Goal: Transaction & Acquisition: Purchase product/service

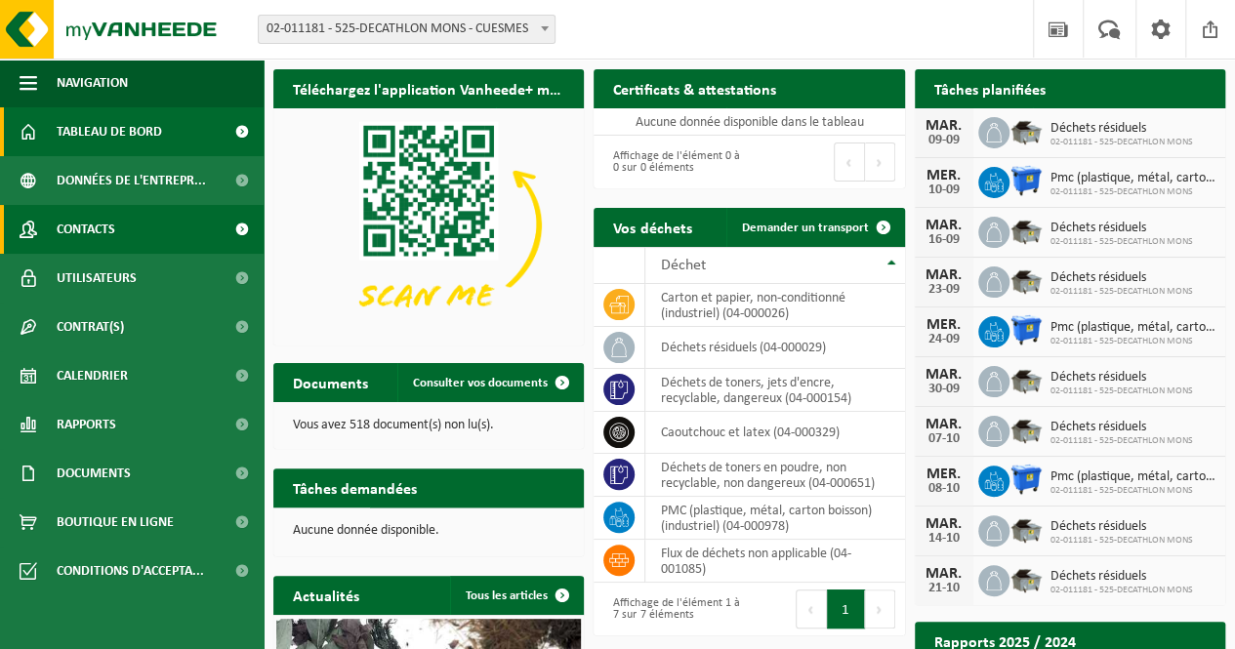
click at [237, 233] on span at bounding box center [242, 229] width 44 height 49
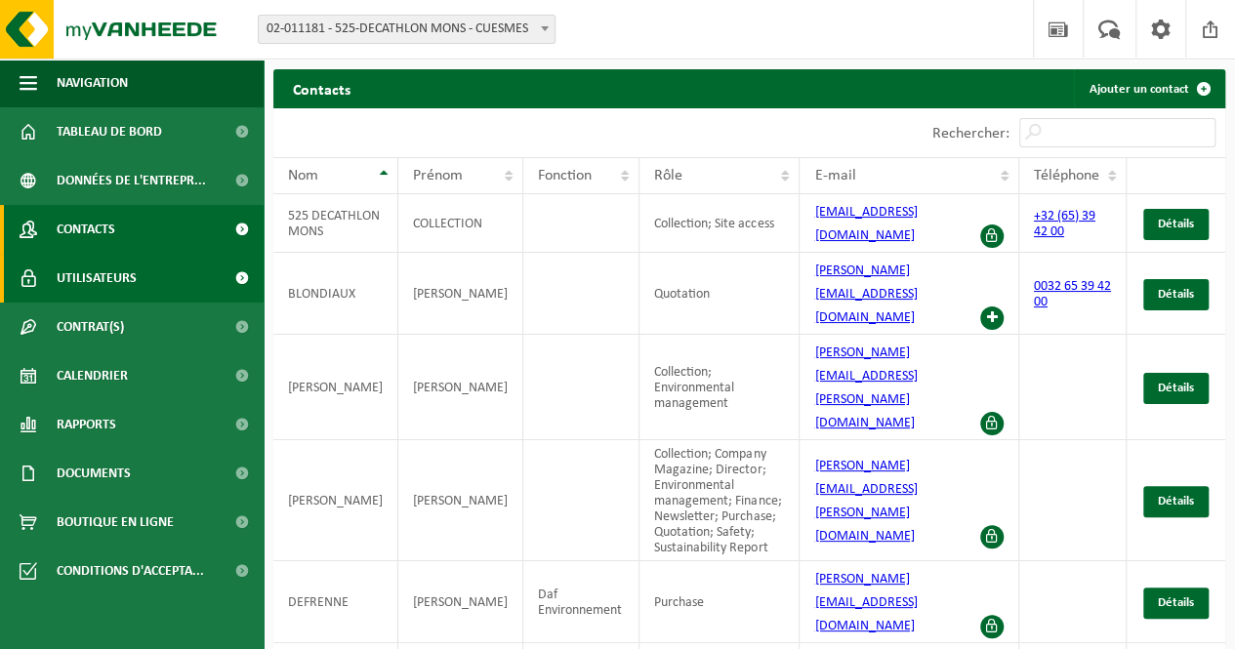
click at [113, 276] on span "Utilisateurs" at bounding box center [97, 278] width 80 height 49
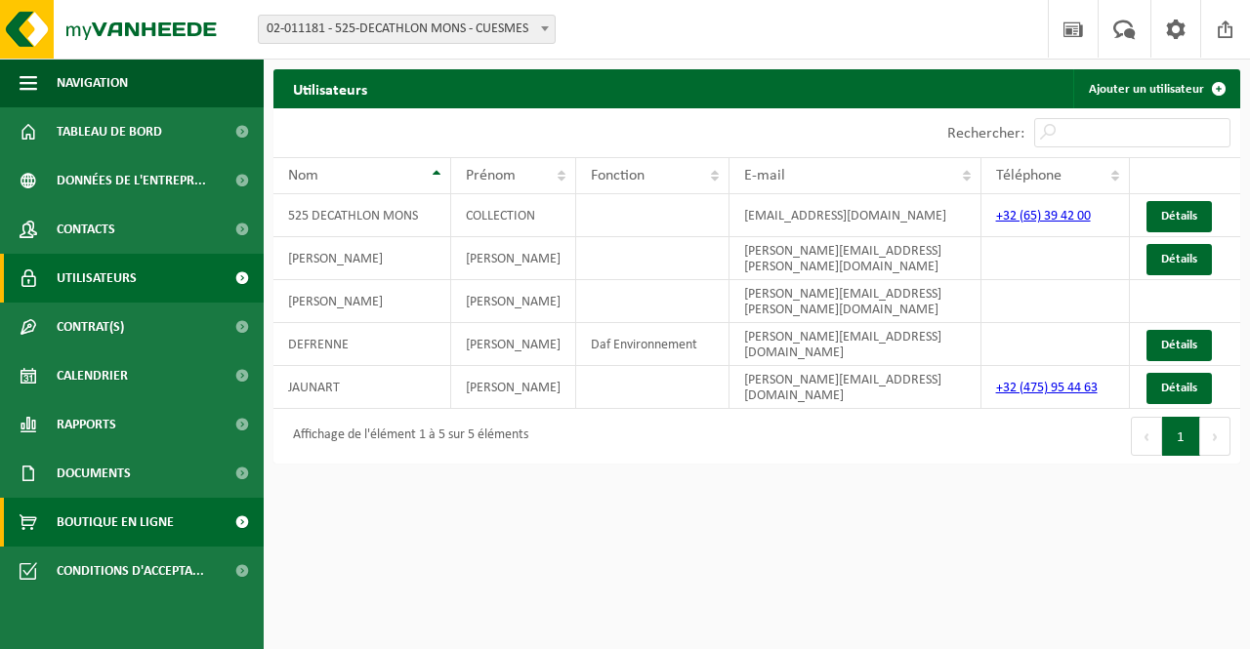
click at [106, 519] on span "Boutique en ligne" at bounding box center [115, 522] width 117 height 49
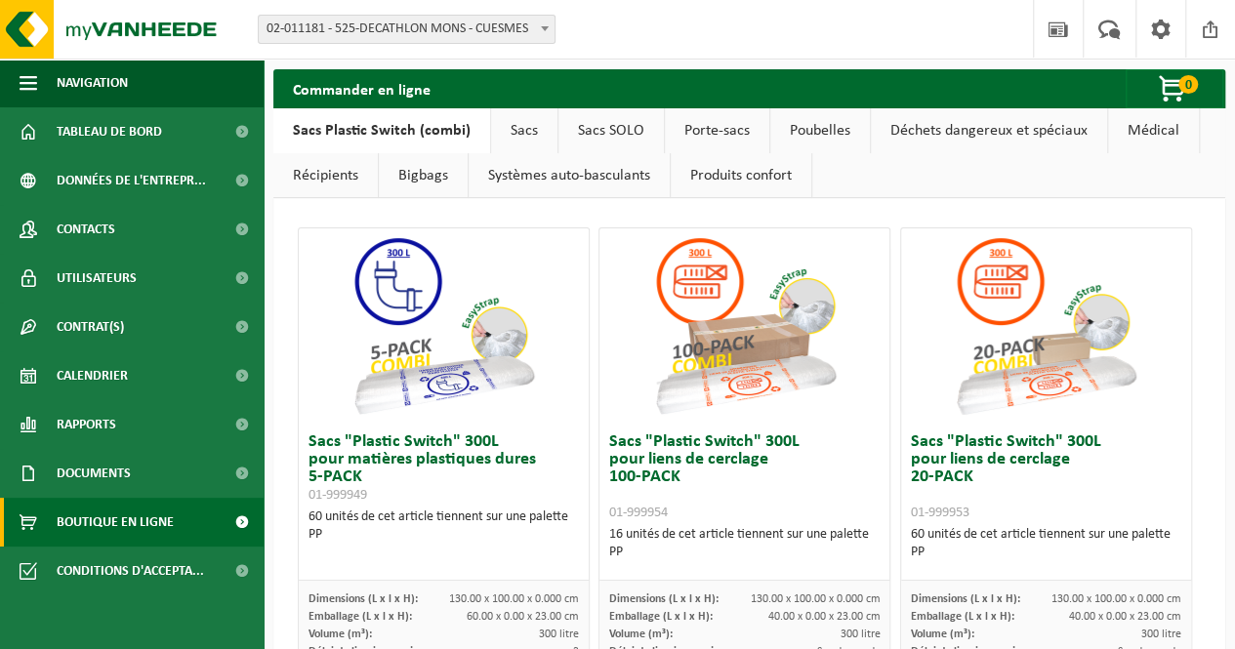
click at [826, 140] on link "Poubelles" at bounding box center [820, 130] width 100 height 45
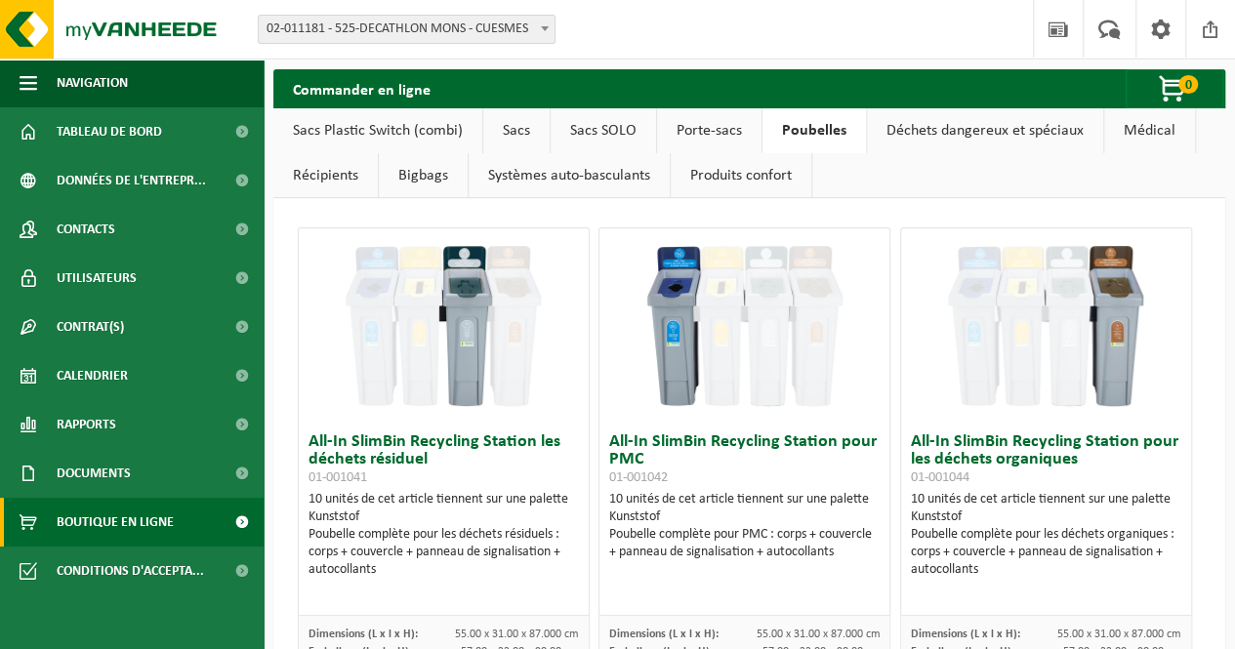
click at [523, 134] on link "Sacs" at bounding box center [516, 130] width 66 height 45
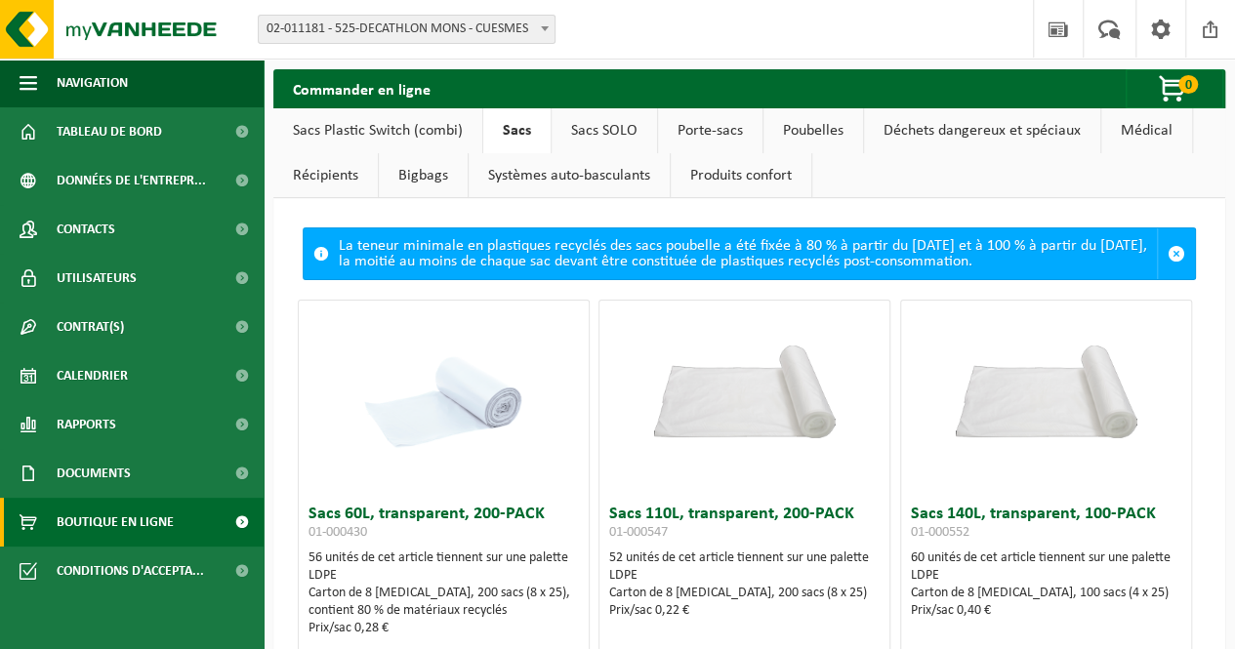
click at [425, 120] on link "Sacs Plastic Switch (combi)" at bounding box center [377, 130] width 209 height 45
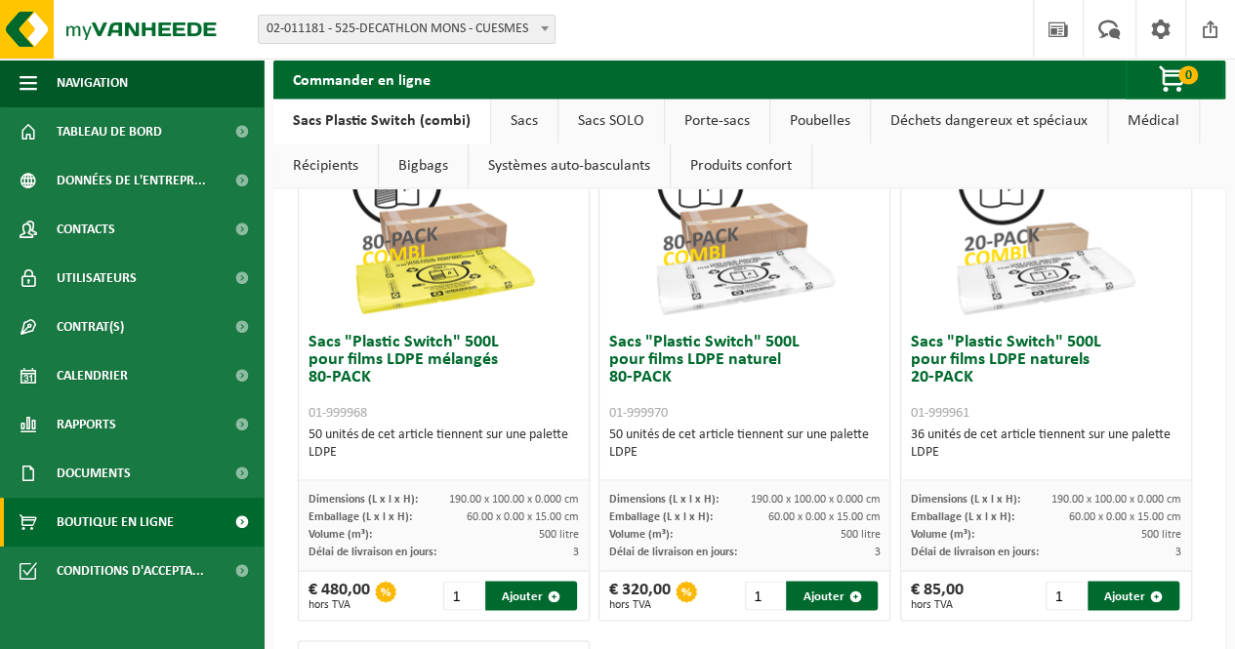
scroll to position [1641, 0]
click at [678, 591] on div at bounding box center [686, 592] width 21 height 21
click at [1107, 599] on button "Ajouter" at bounding box center [1134, 596] width 92 height 29
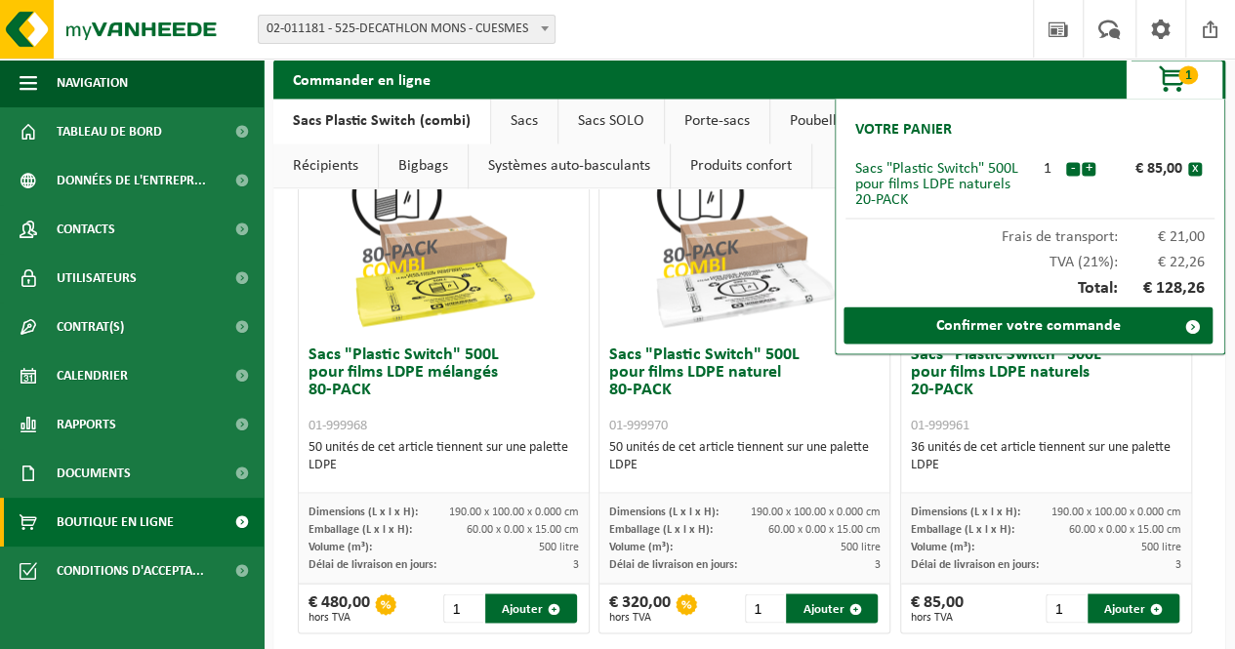
scroll to position [1632, 0]
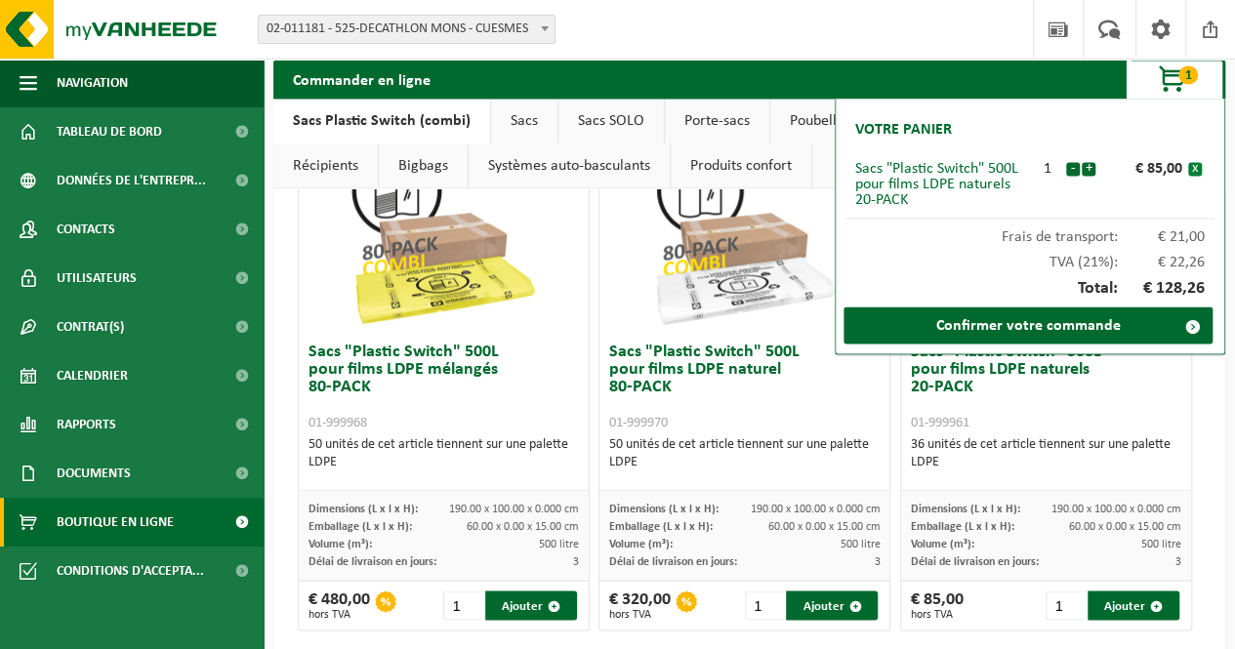
click at [1198, 169] on button "x" at bounding box center [1195, 169] width 14 height 14
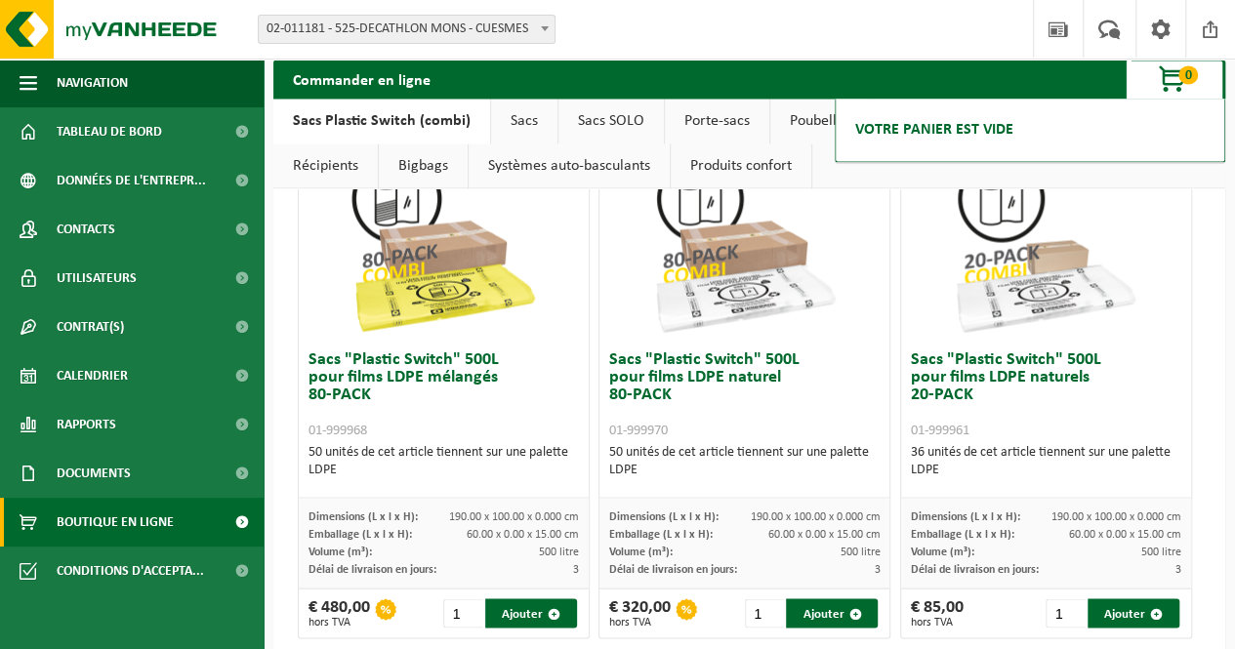
scroll to position [1622, 0]
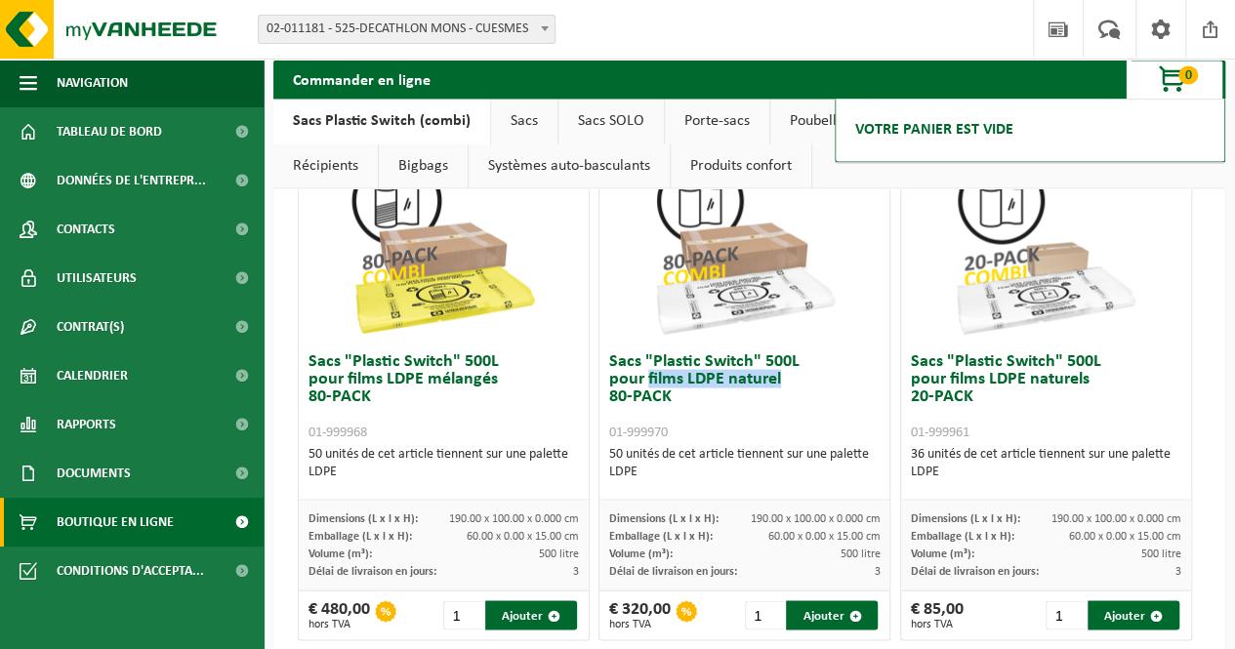
drag, startPoint x: 642, startPoint y: 379, endPoint x: 790, endPoint y: 378, distance: 148.4
click at [790, 378] on h3 "Sacs "Plastic Switch" 500L pour films LDPE naturel 80-PACK 01-999970" at bounding box center [744, 397] width 270 height 88
copy h3 "films LDPE naturel"
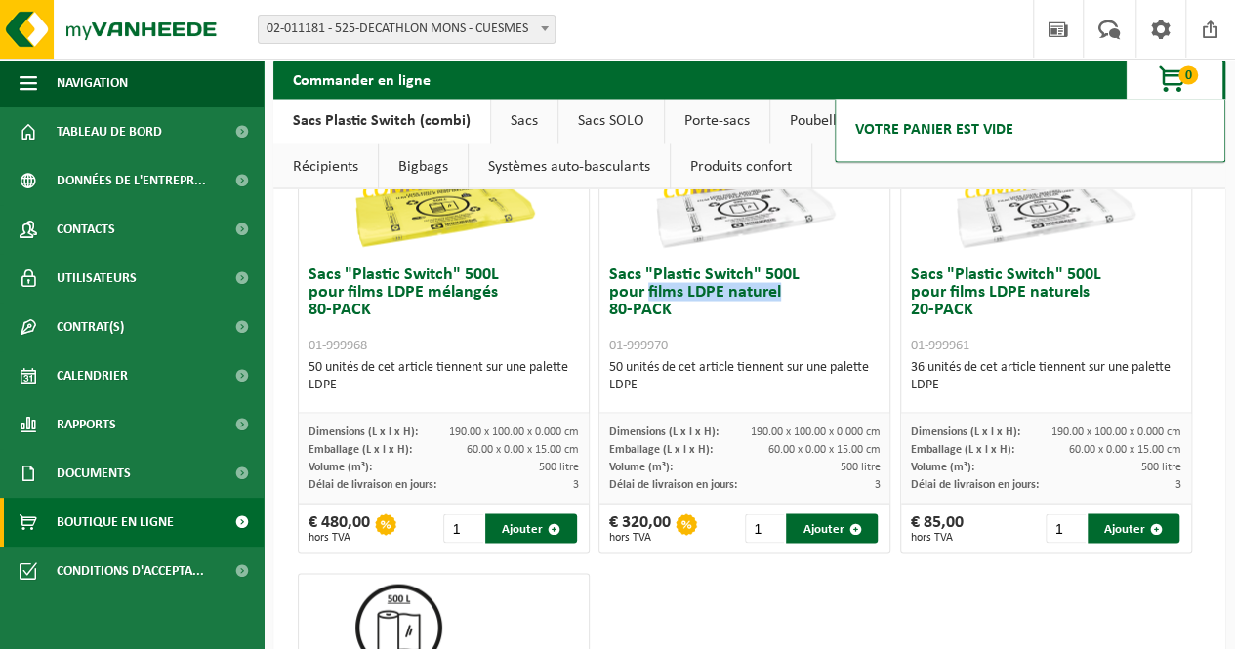
scroll to position [1695, 0]
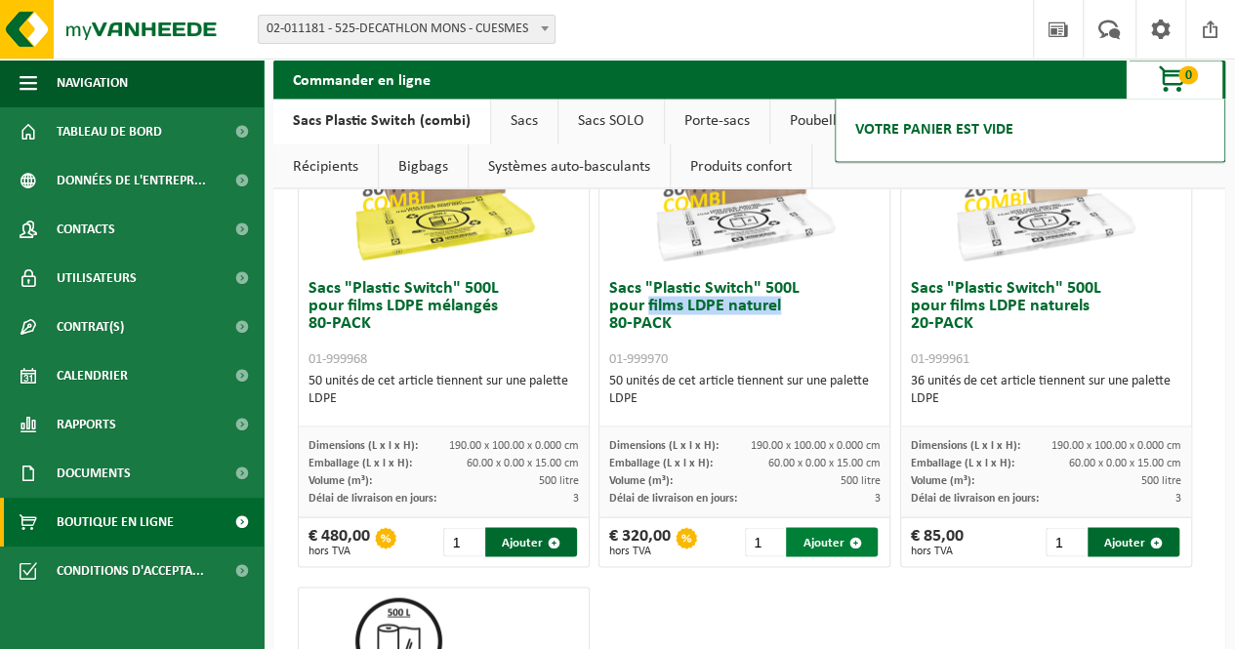
click at [808, 536] on button "Ajouter" at bounding box center [832, 541] width 92 height 29
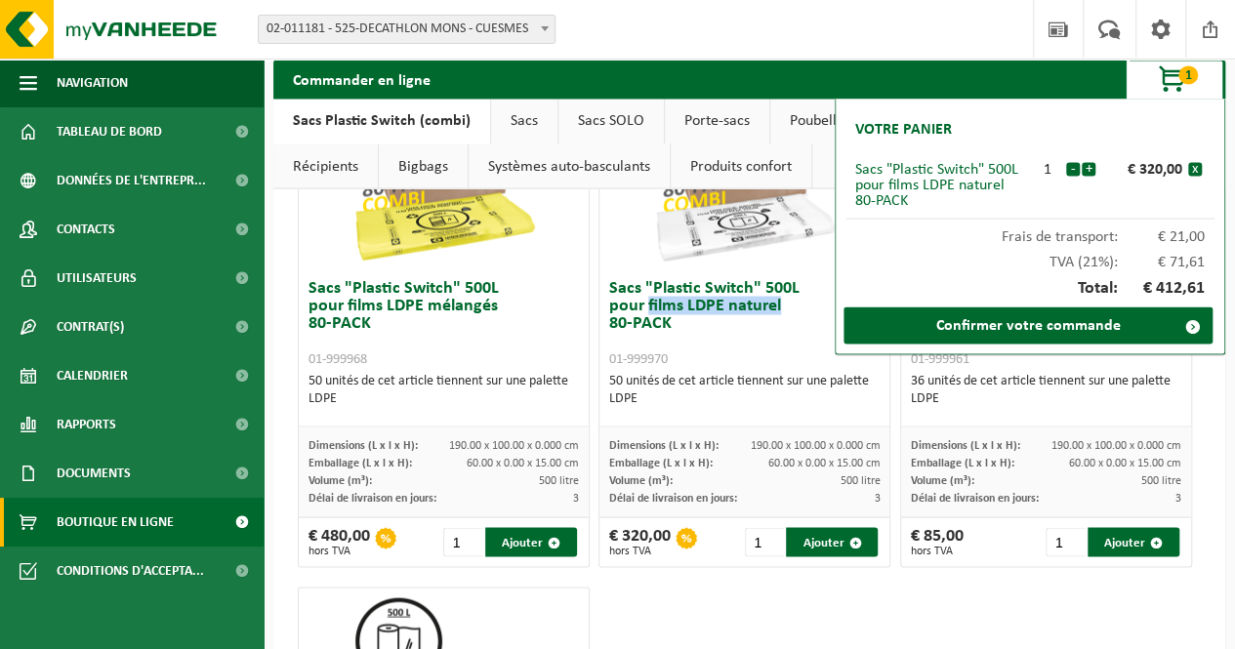
click at [738, 206] on img at bounding box center [744, 171] width 195 height 195
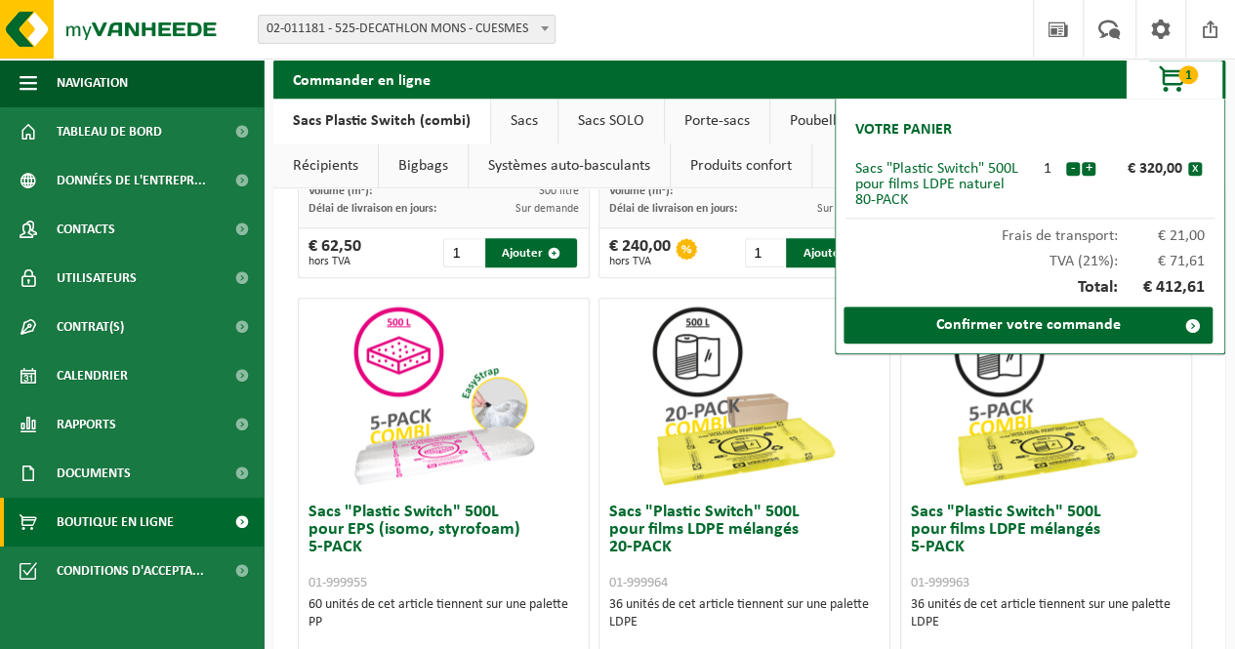
scroll to position [951, 0]
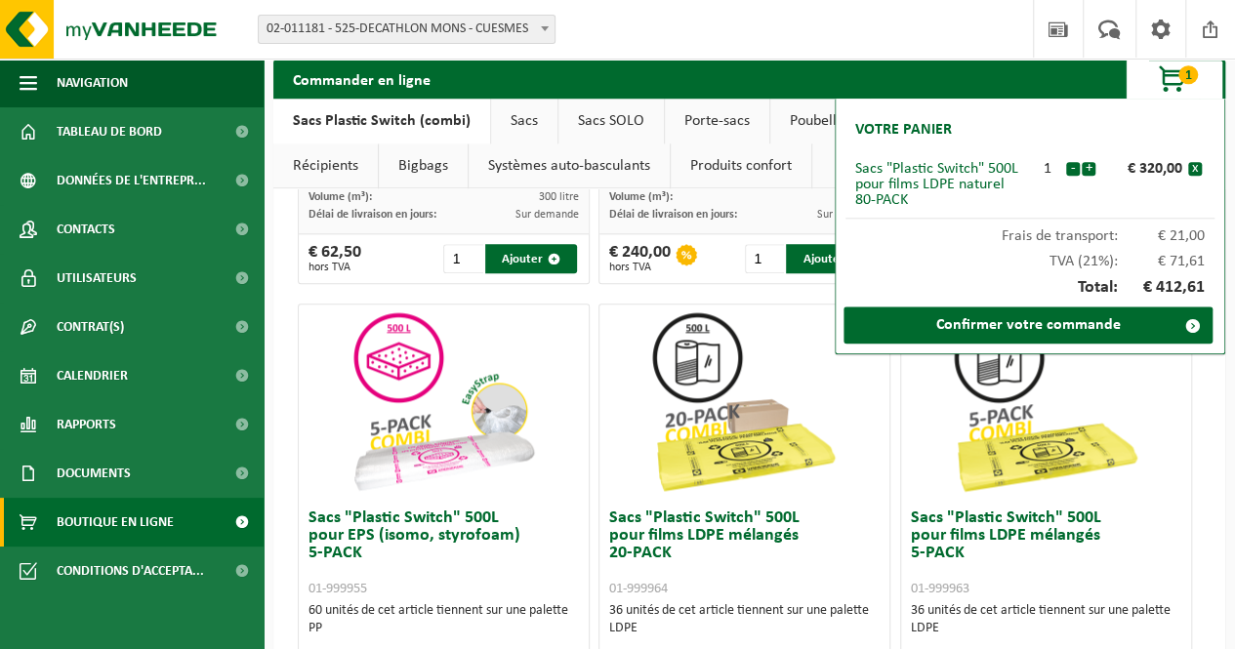
click at [693, 294] on div "Sacs "Plastic Switch" 300L pour matières plastiques dures 5-PACK 01-999949 60 u…" at bounding box center [749, 551] width 913 height 2568
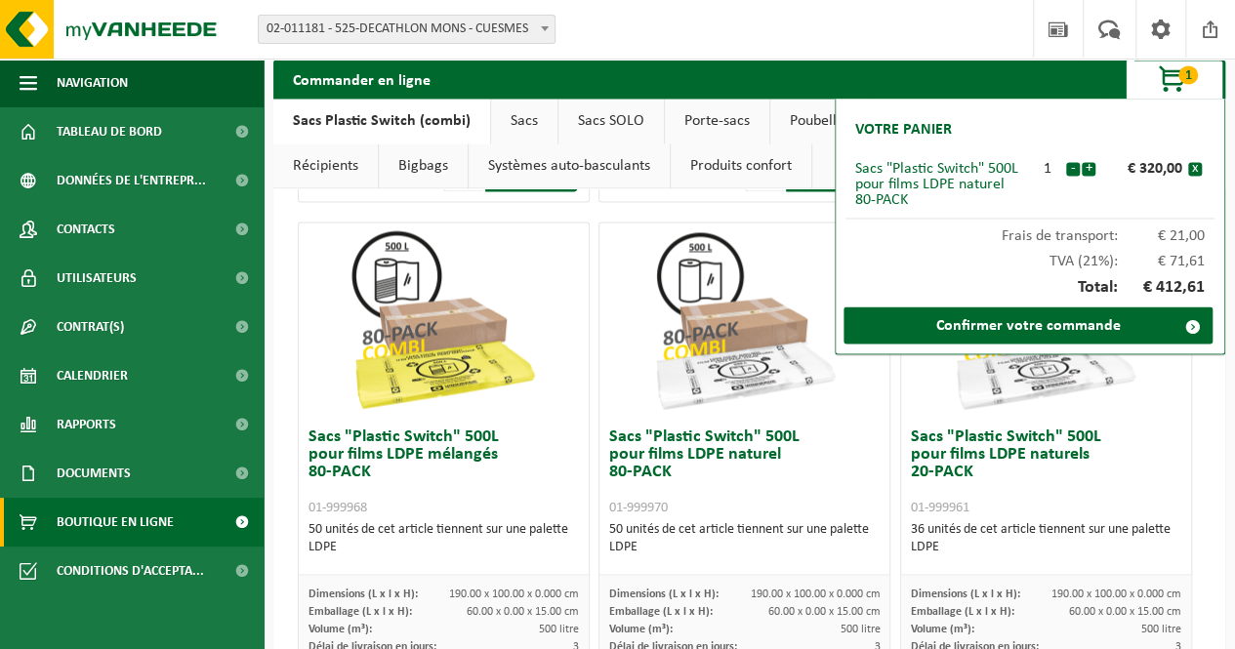
scroll to position [1548, 0]
click at [1199, 169] on button "x" at bounding box center [1195, 169] width 14 height 14
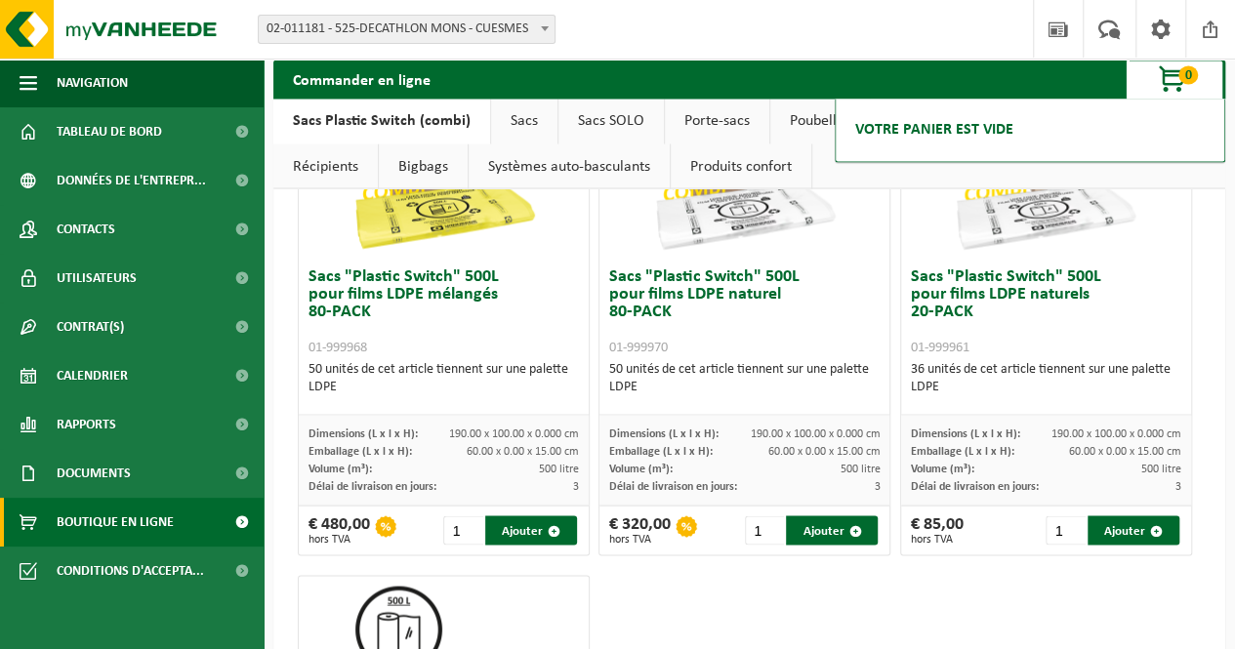
scroll to position [1726, 0]
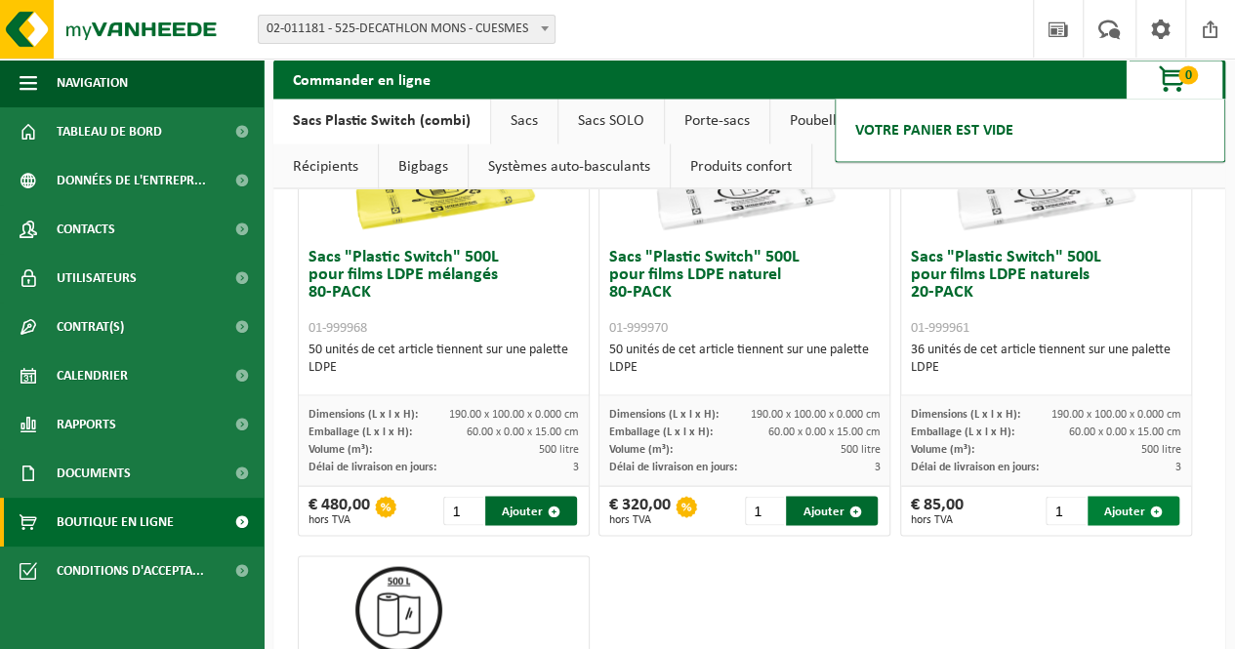
click at [1115, 510] on button "Ajouter" at bounding box center [1134, 510] width 92 height 29
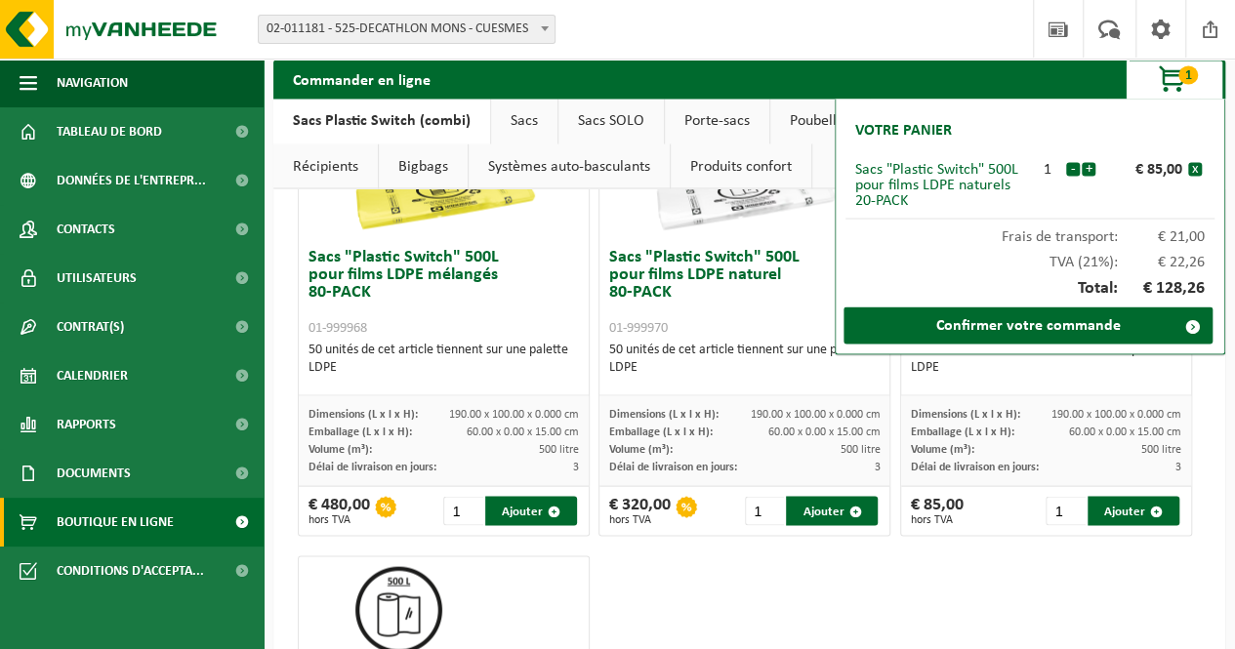
click at [998, 452] on div "Volume (m³): 500 litre" at bounding box center [1046, 449] width 270 height 18
click at [1195, 167] on button "x" at bounding box center [1195, 169] width 14 height 14
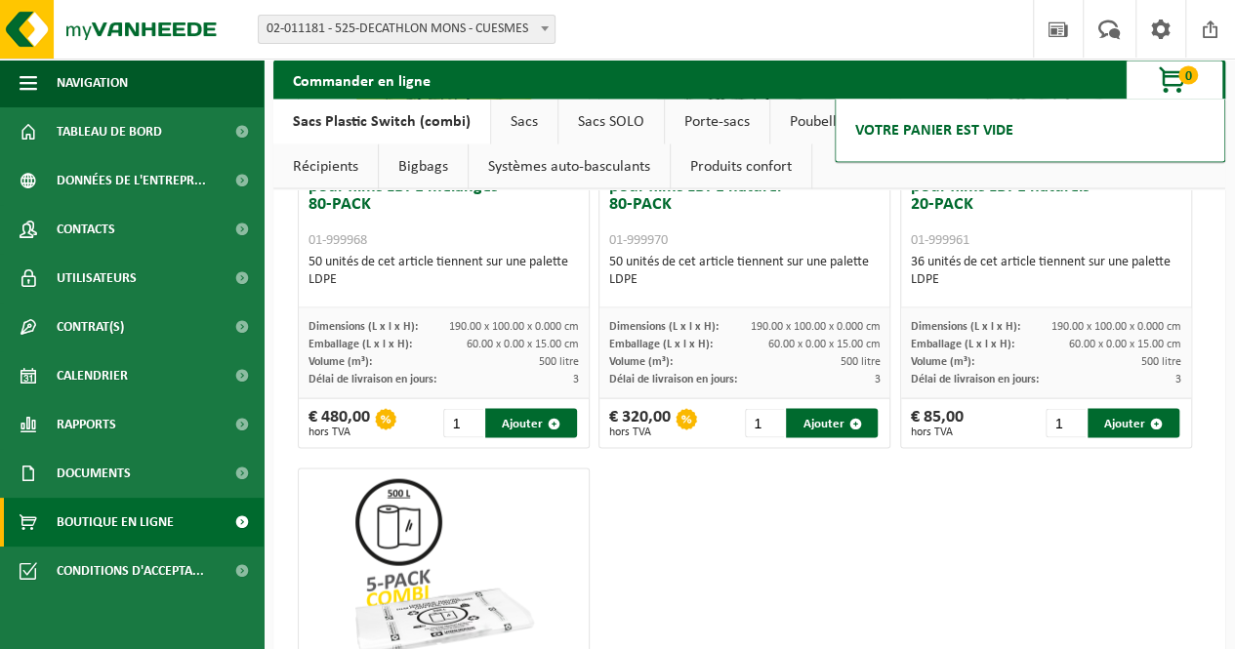
scroll to position [1812, 0]
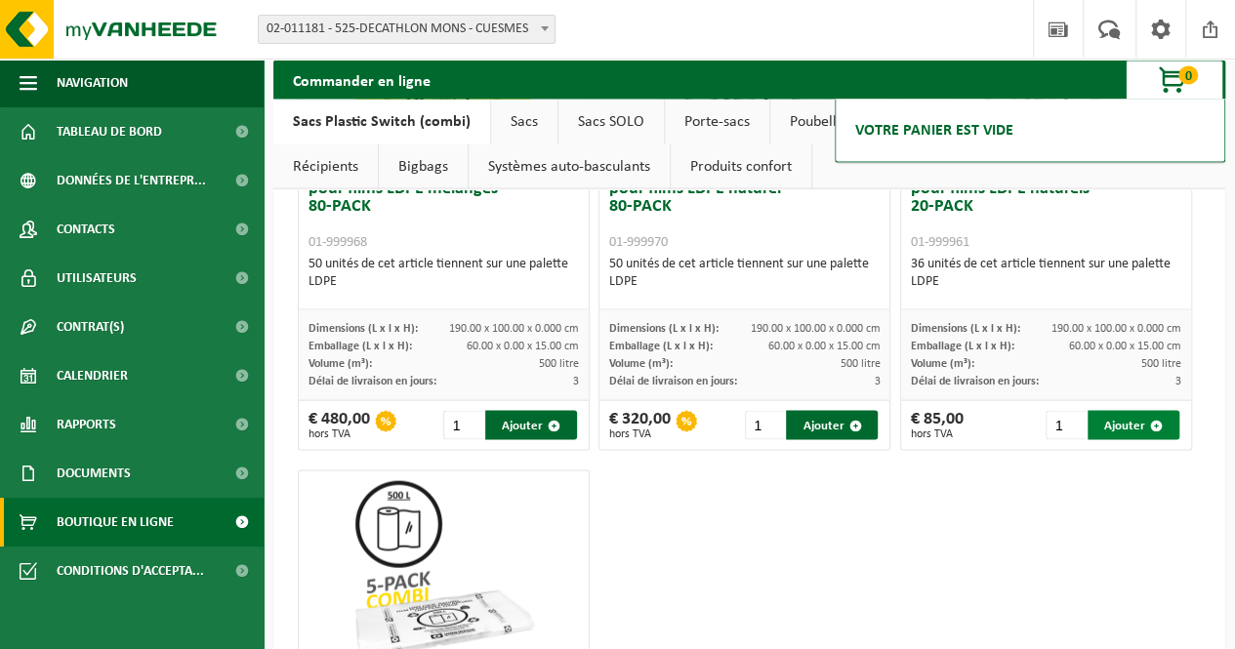
click at [1113, 423] on button "Ajouter" at bounding box center [1134, 424] width 92 height 29
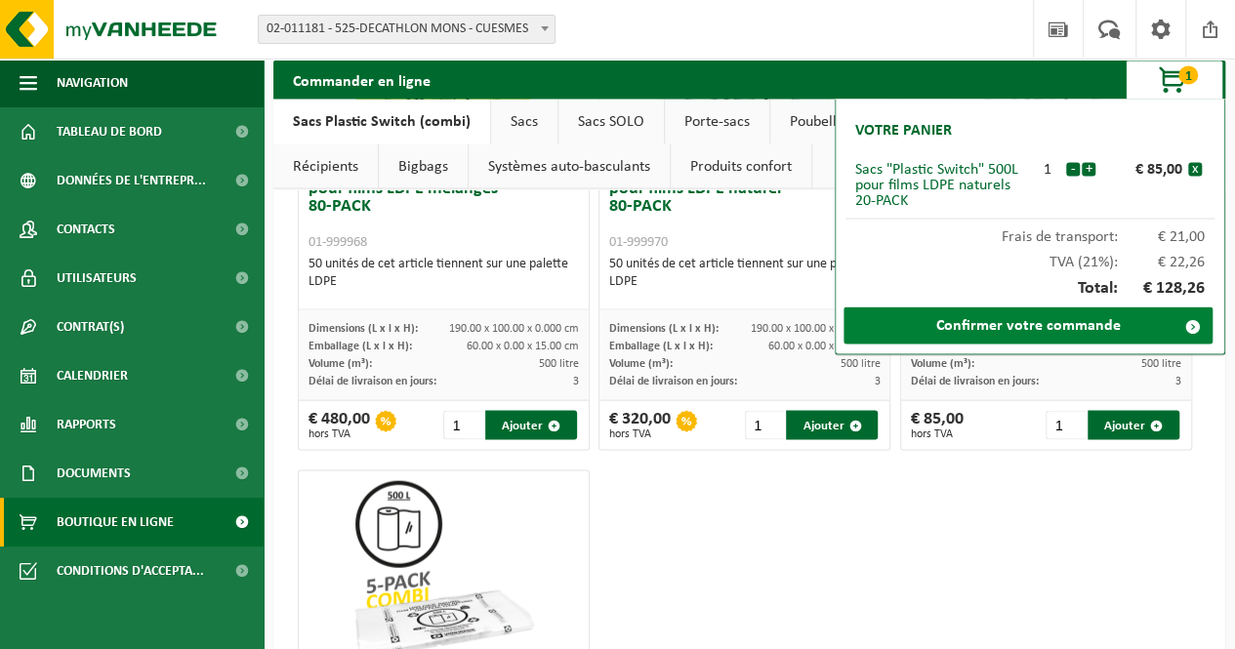
click at [1119, 325] on link "Confirmer votre commande" at bounding box center [1028, 325] width 369 height 37
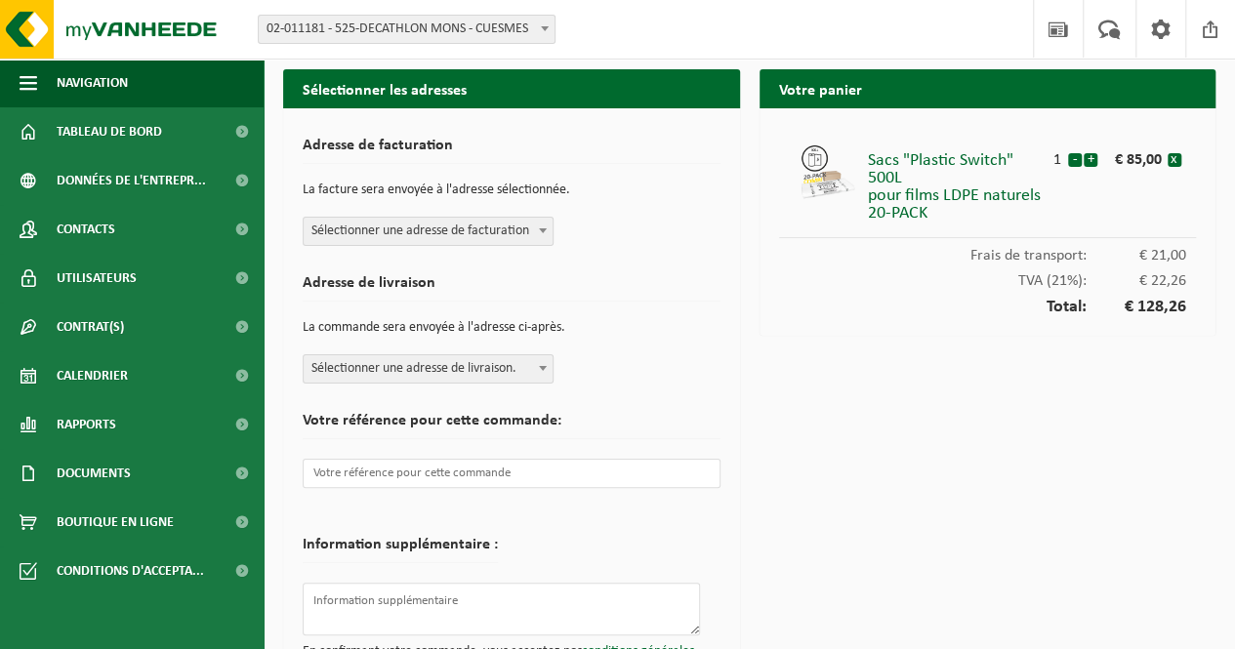
click at [527, 237] on span "Sélectionner une adresse de facturation" at bounding box center [428, 231] width 249 height 27
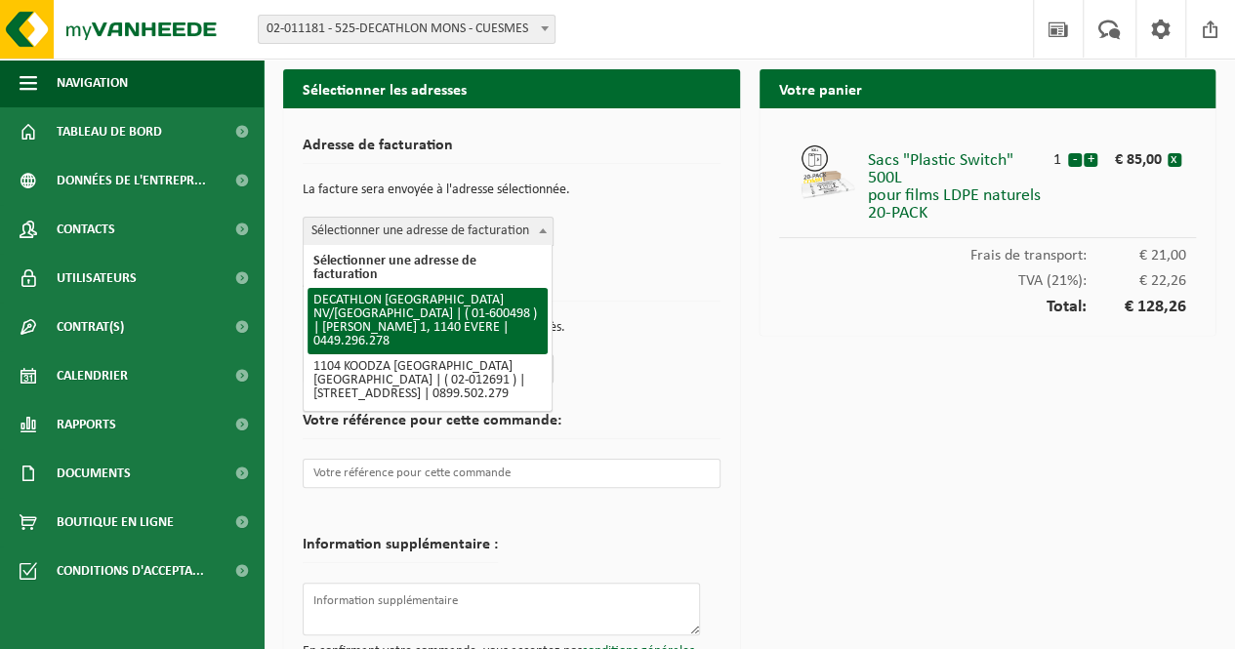
select select "964"
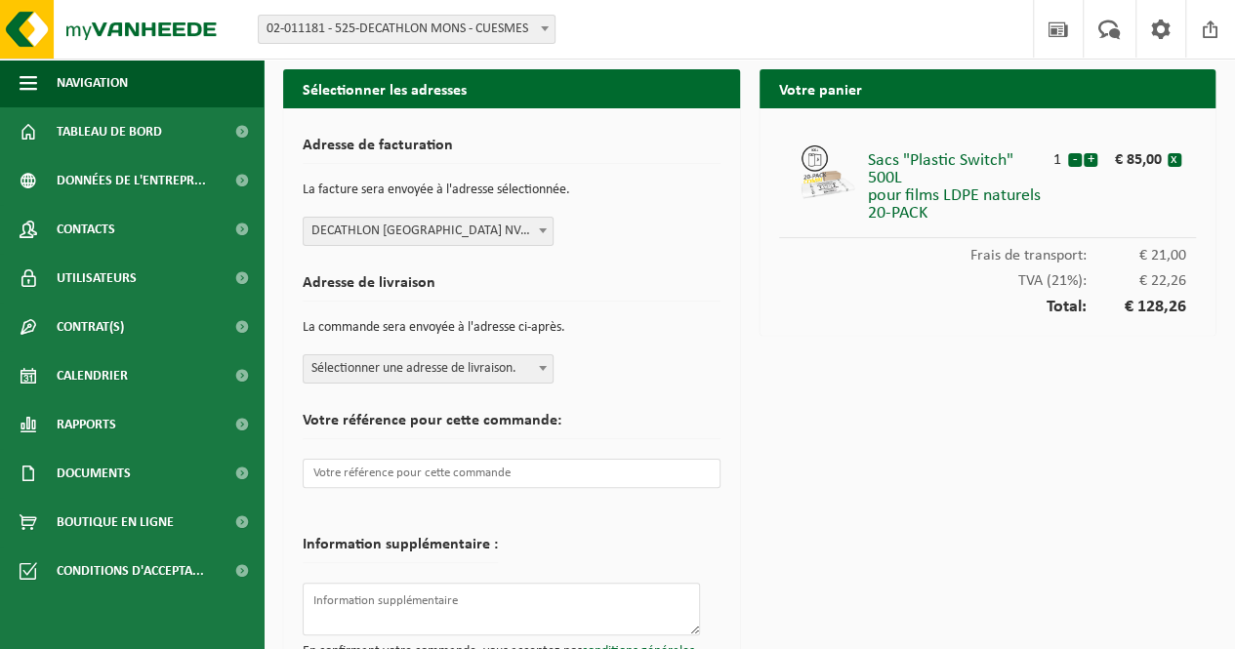
click at [547, 367] on span at bounding box center [543, 367] width 20 height 25
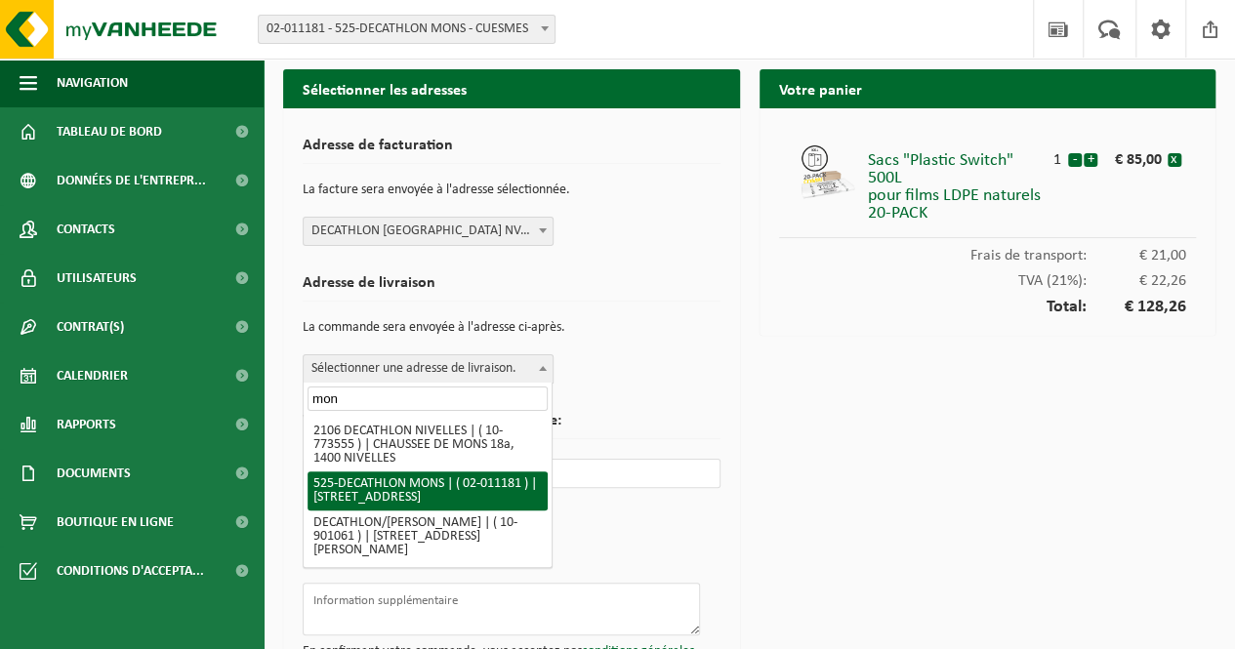
type input "mon"
select select "2111"
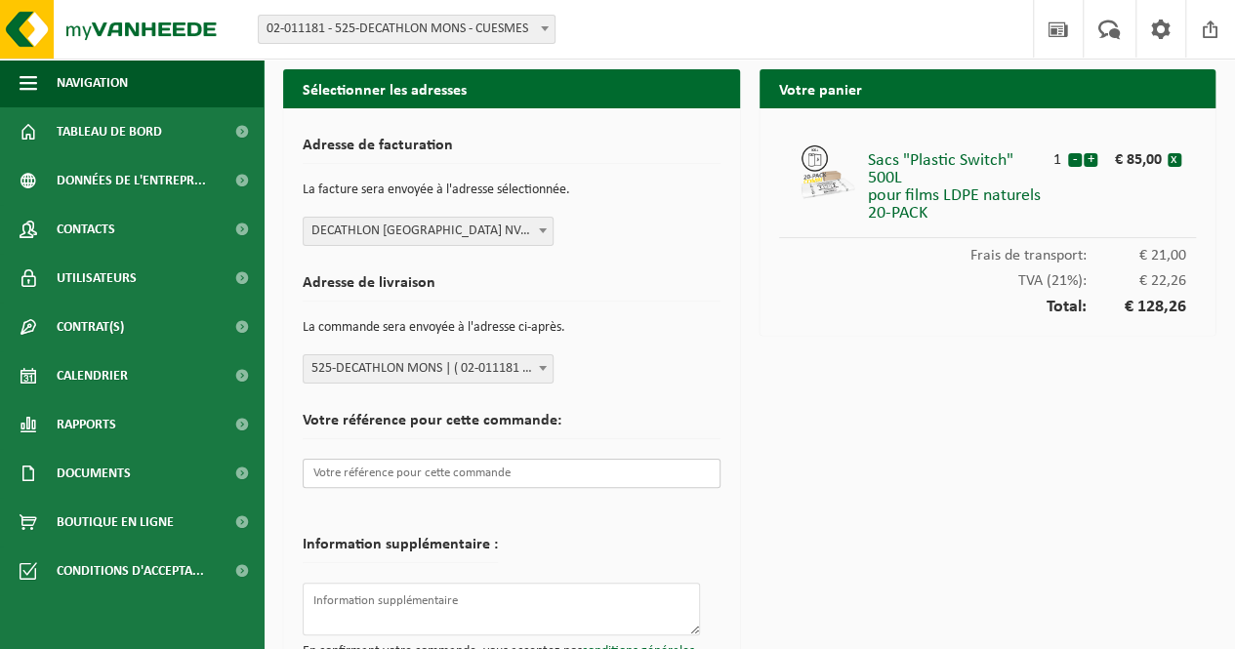
click at [450, 470] on input "text" at bounding box center [512, 473] width 418 height 29
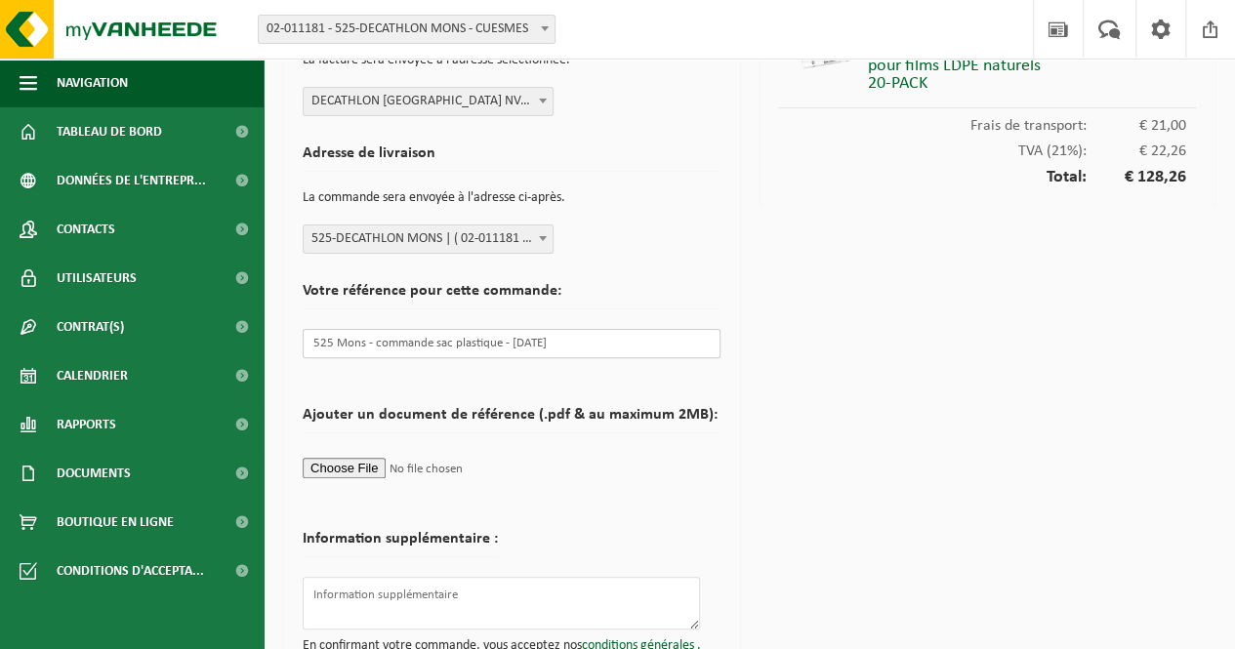
scroll to position [191, 0]
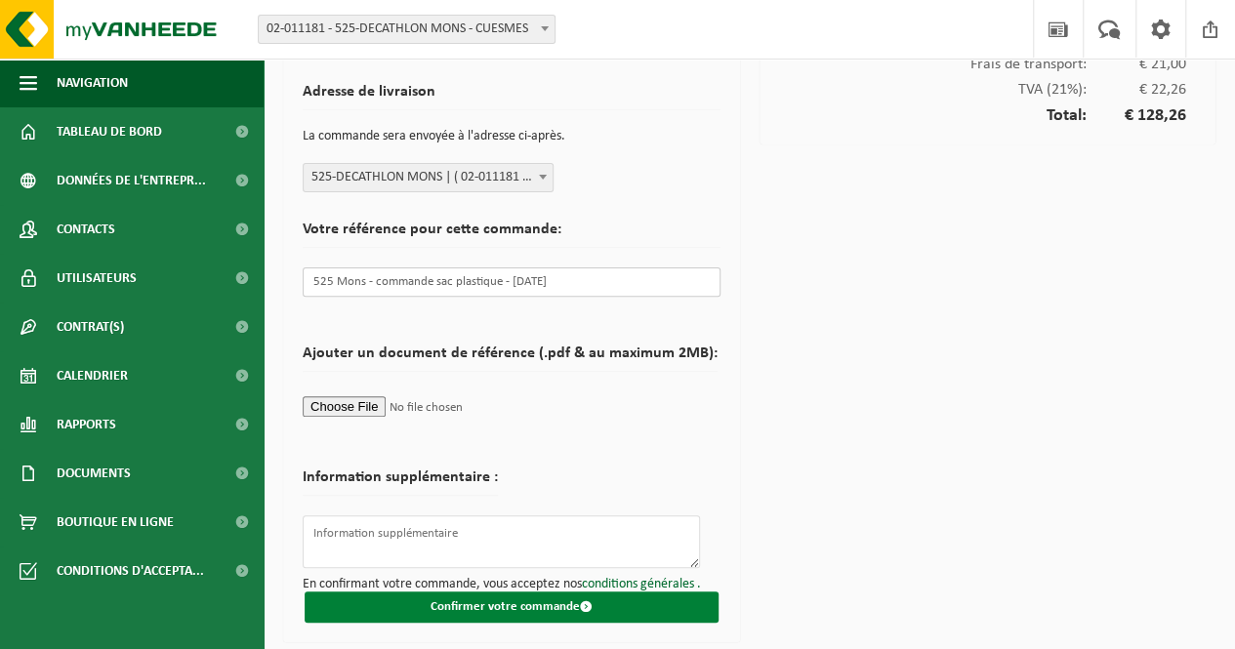
type input "525 Mons - commande sac plastique - 04.09.25"
click at [507, 610] on button "Confirmer votre commande" at bounding box center [512, 607] width 414 height 31
